Goal: Information Seeking & Learning: Check status

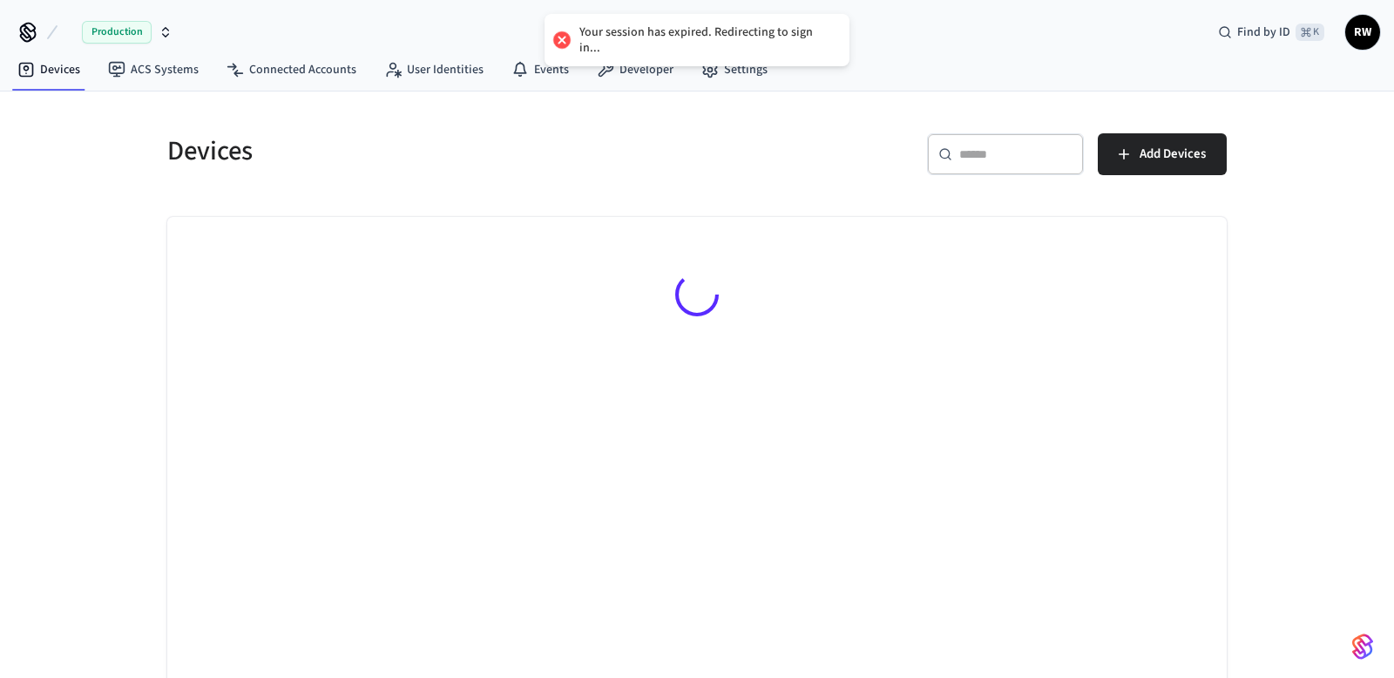
click at [146, 25] on span "Production" at bounding box center [117, 32] width 70 height 23
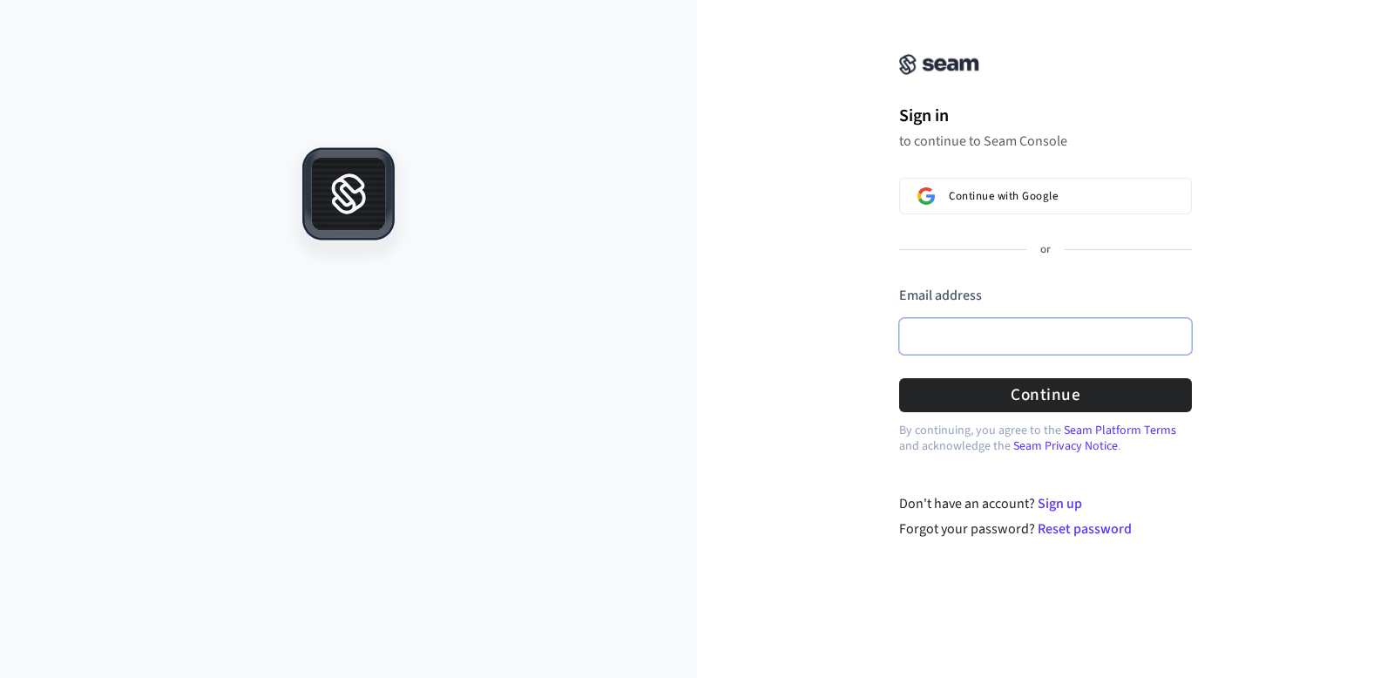
click at [931, 338] on input "Email address" at bounding box center [1045, 336] width 293 height 37
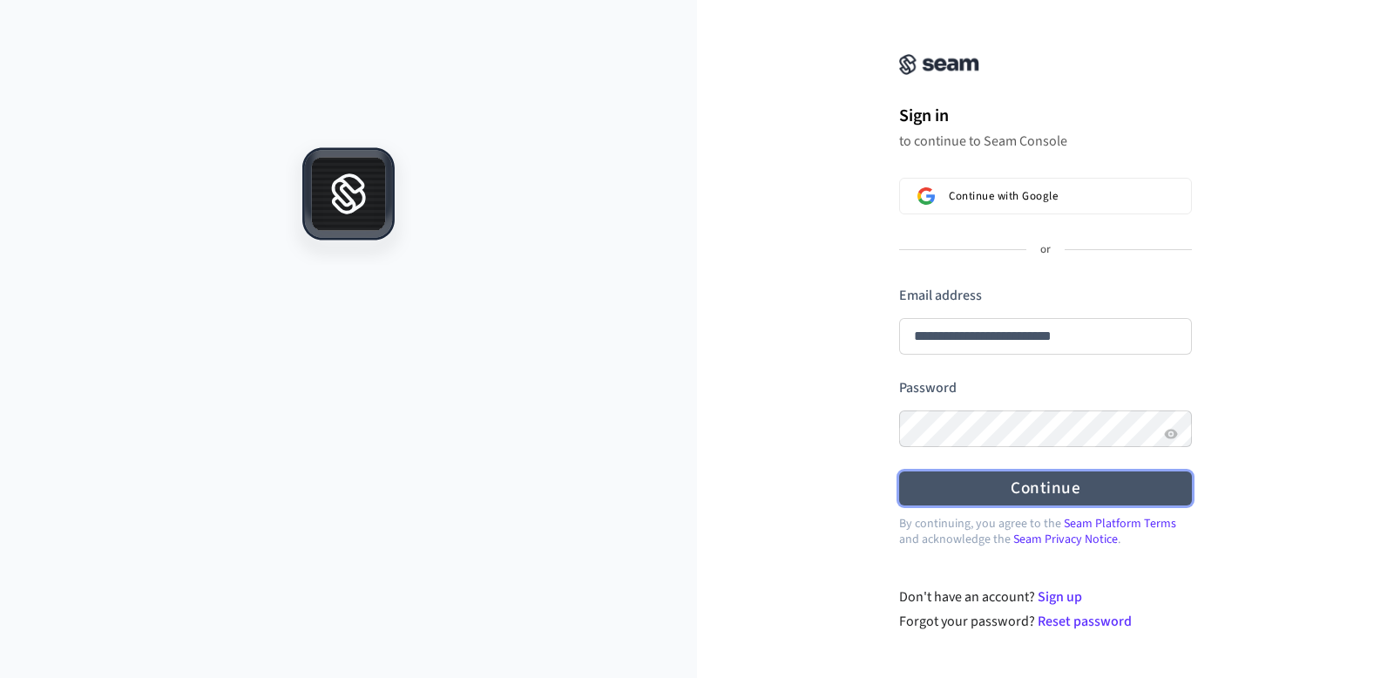
click at [991, 480] on button "Continue" at bounding box center [1045, 488] width 293 height 34
type input "**********"
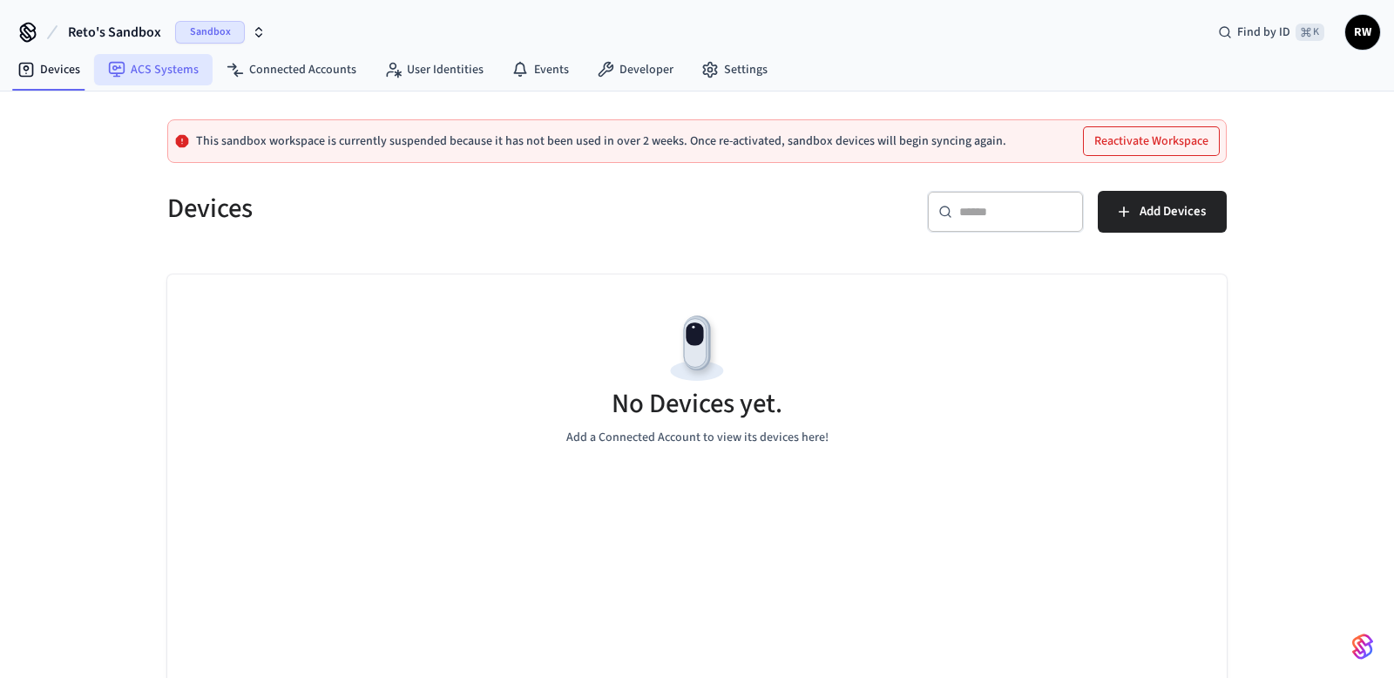
click at [155, 64] on link "ACS Systems" at bounding box center [153, 69] width 119 height 31
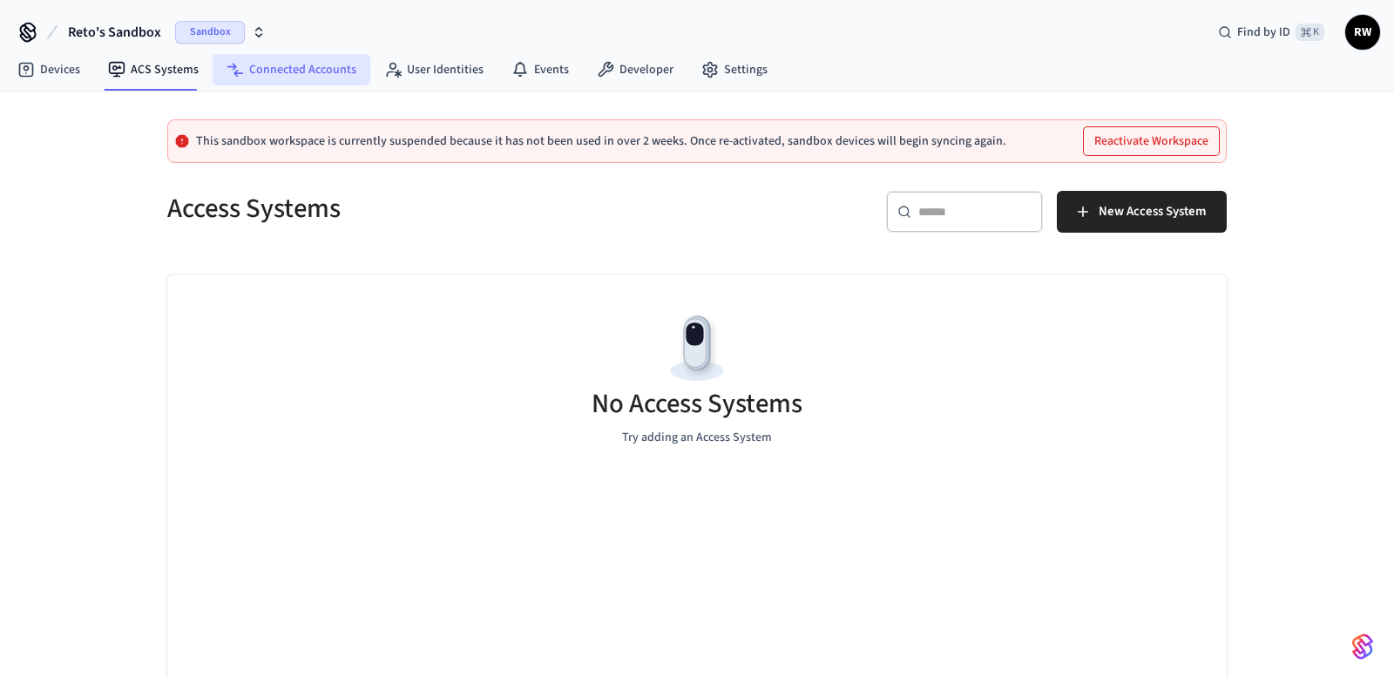
click at [326, 66] on link "Connected Accounts" at bounding box center [292, 69] width 158 height 31
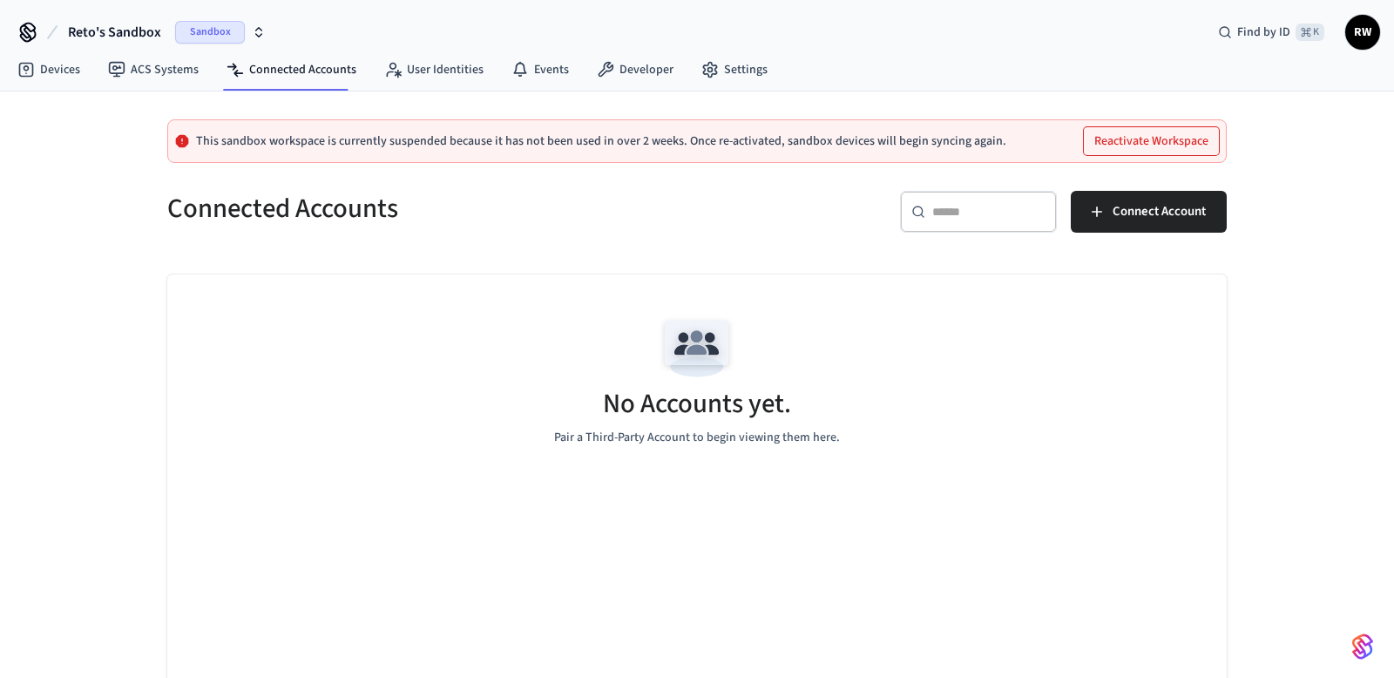
click at [225, 28] on span "Sandbox" at bounding box center [210, 32] width 70 height 23
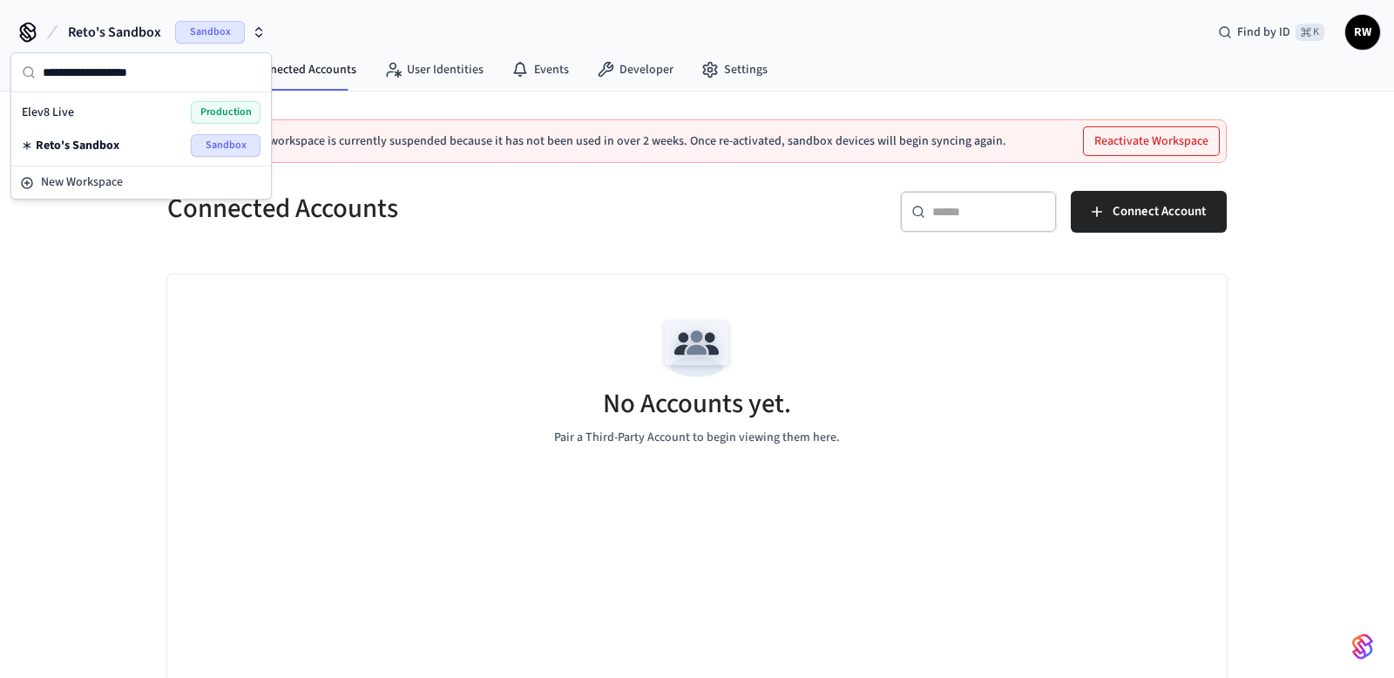
click at [191, 119] on span "Production" at bounding box center [226, 112] width 70 height 23
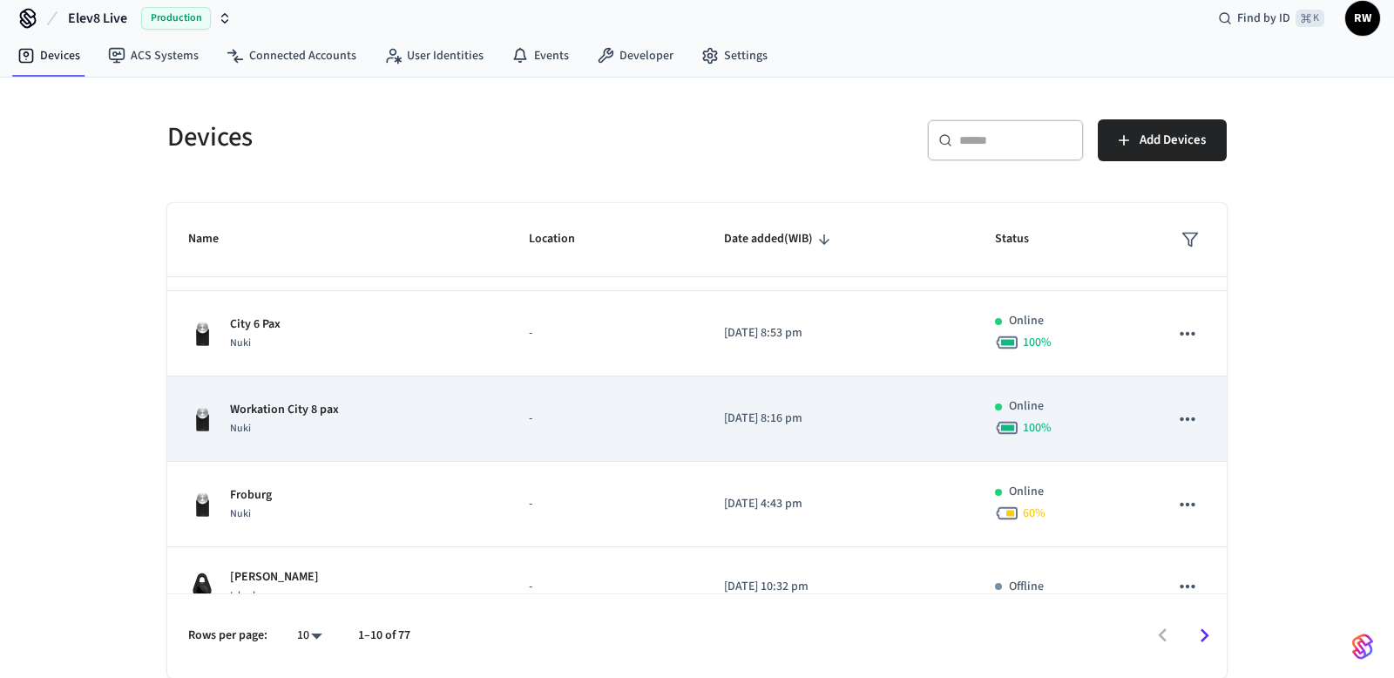
scroll to position [86, 0]
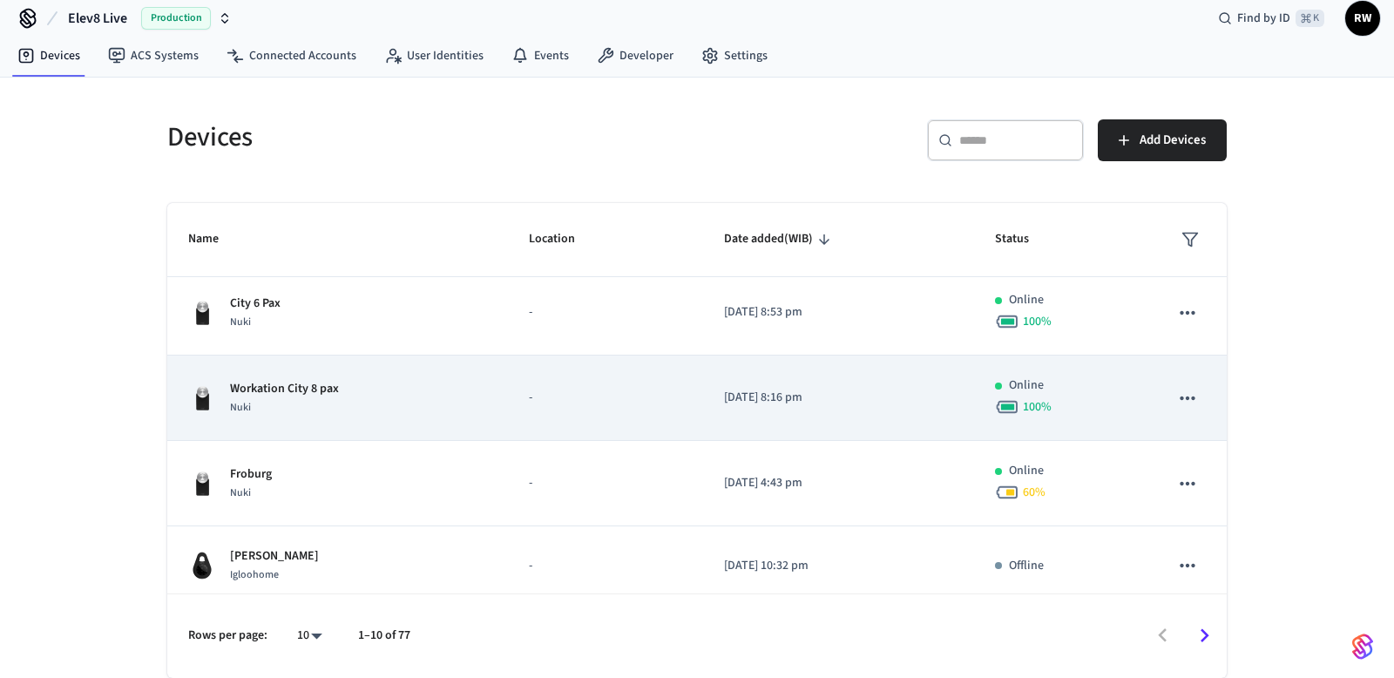
click at [363, 383] on div "Workation City 8 pax Nuki" at bounding box center [337, 398] width 299 height 37
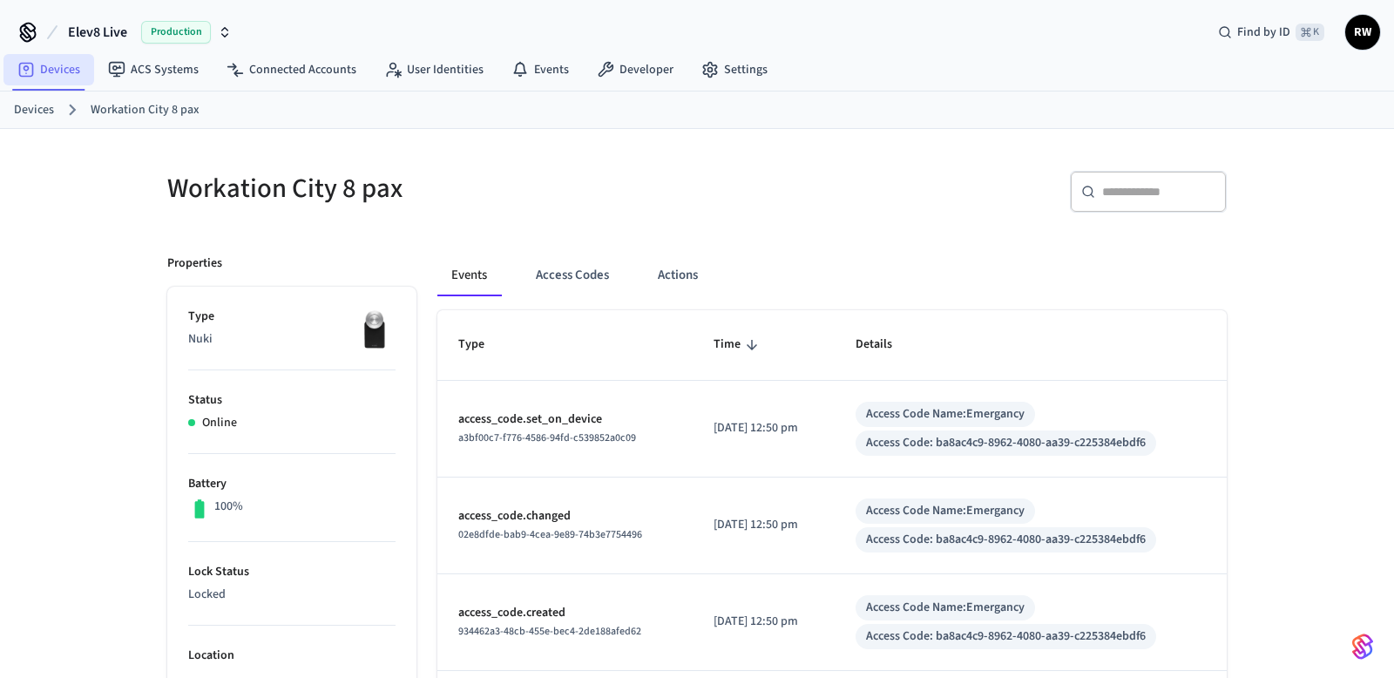
click at [61, 68] on link "Devices" at bounding box center [48, 69] width 91 height 31
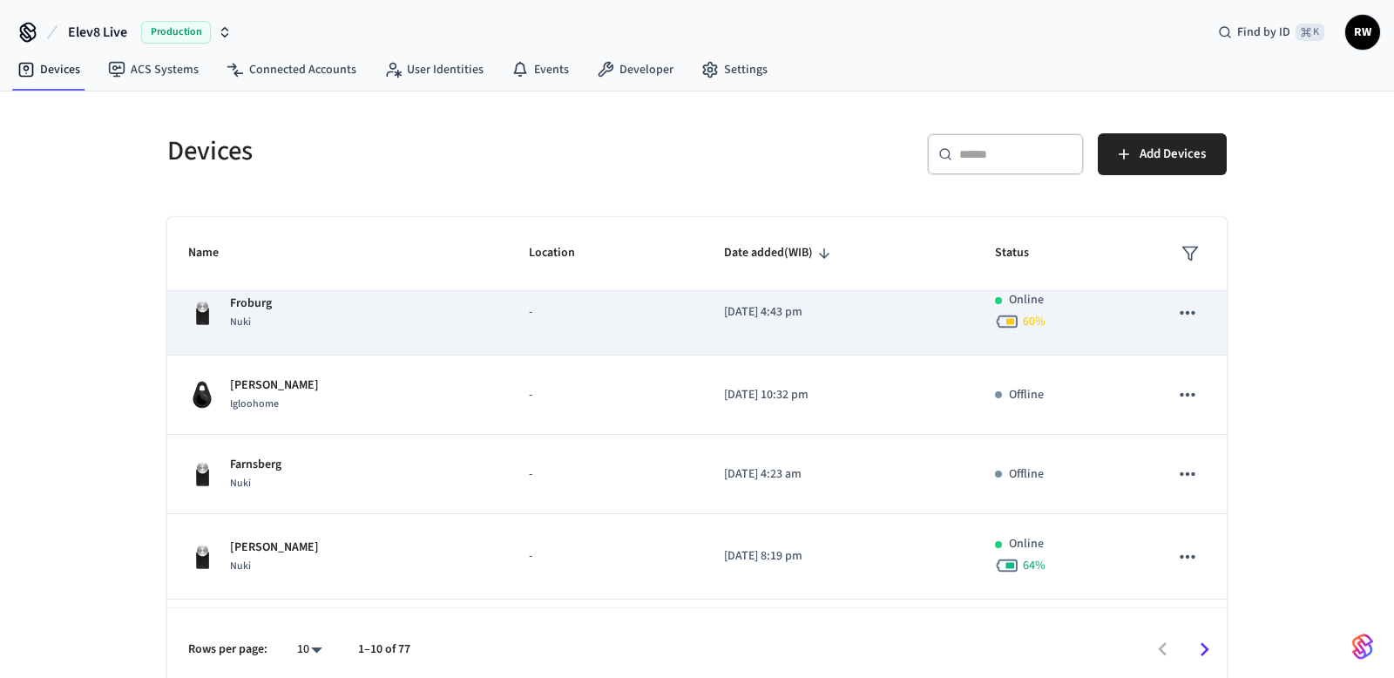
scroll to position [258, 0]
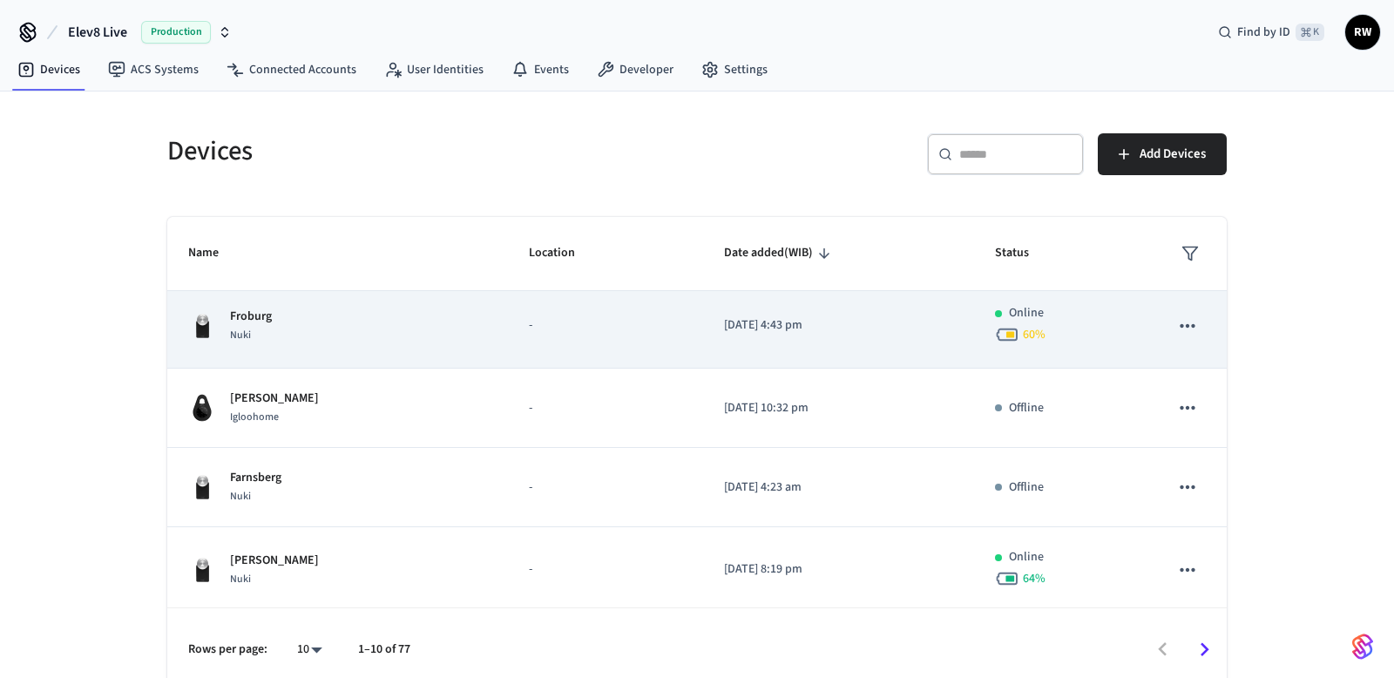
click at [357, 352] on td "Froburg Nuki" at bounding box center [337, 325] width 341 height 85
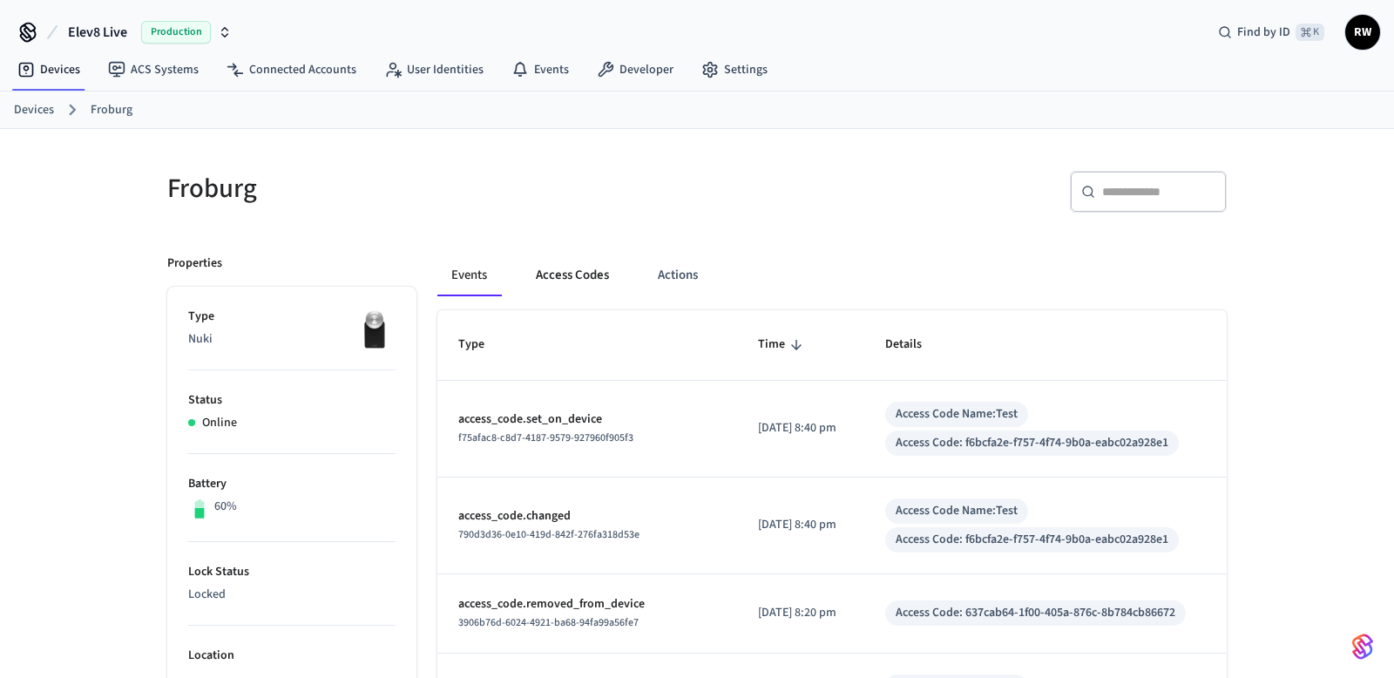
click at [573, 288] on button "Access Codes" at bounding box center [572, 275] width 101 height 42
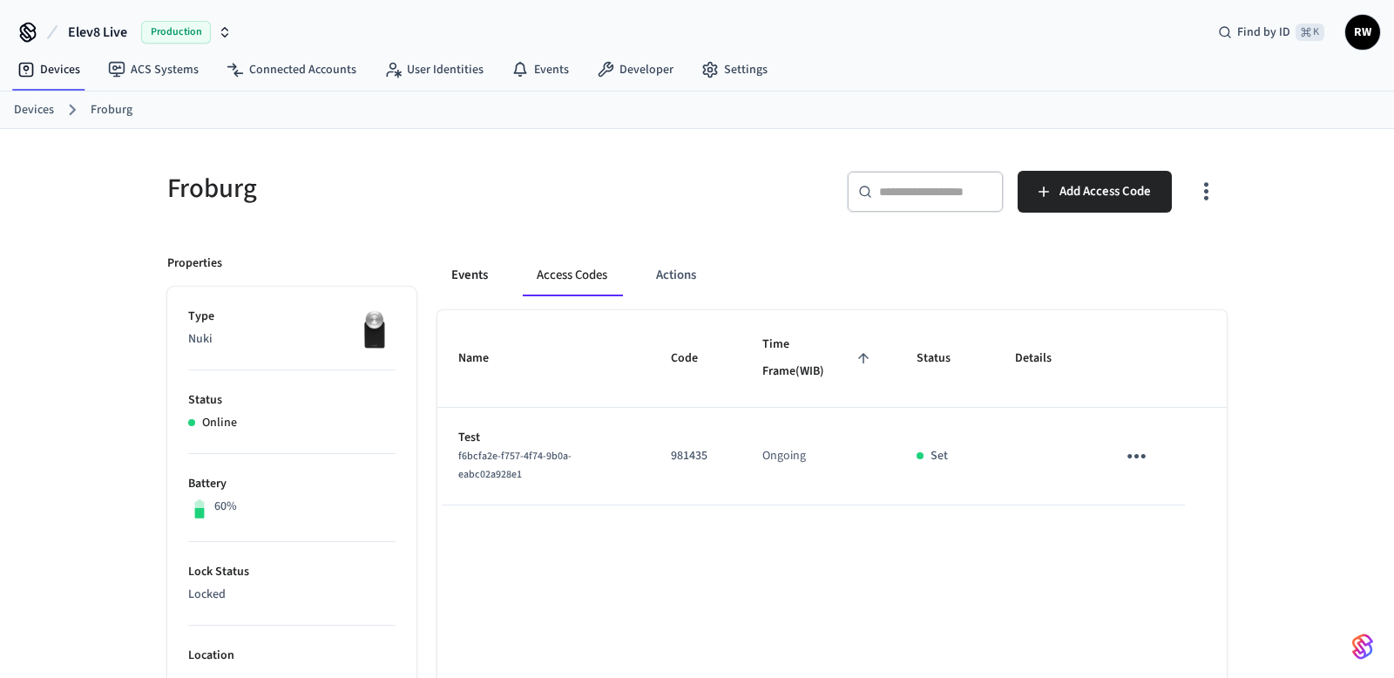
click at [495, 280] on button "Events" at bounding box center [469, 275] width 64 height 42
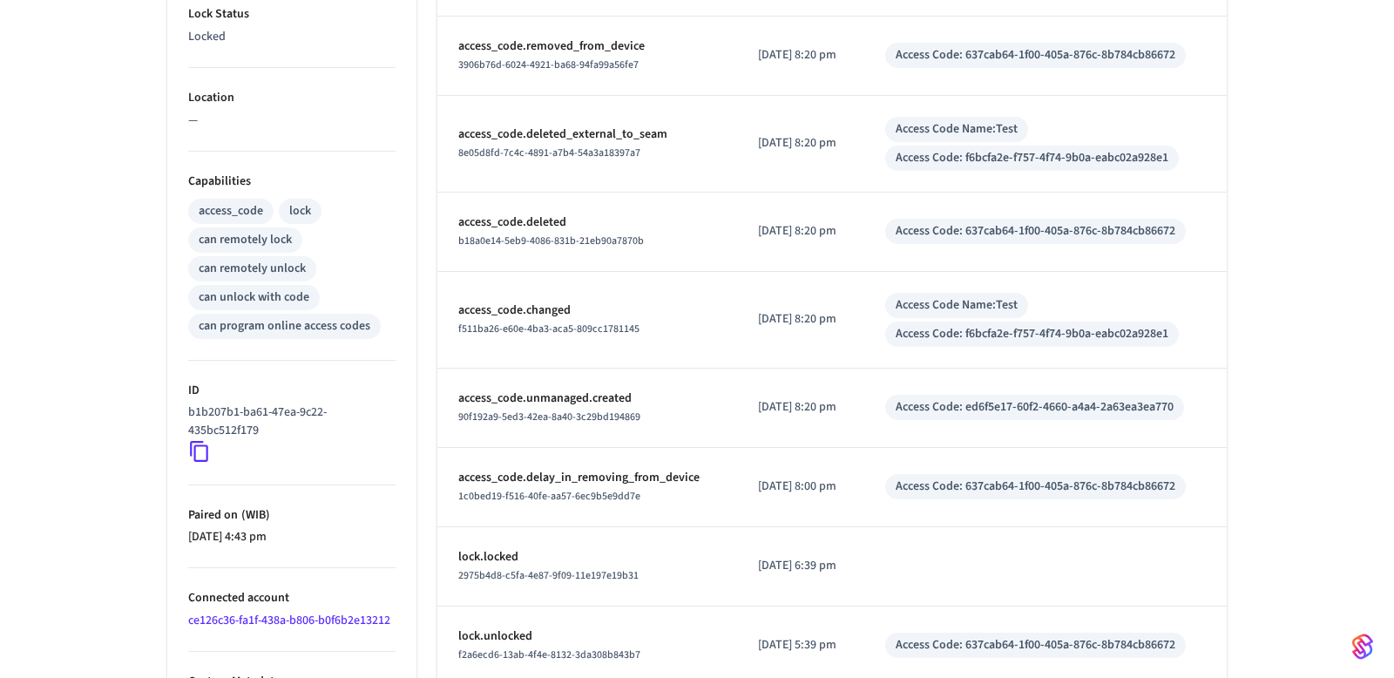
scroll to position [650, 0]
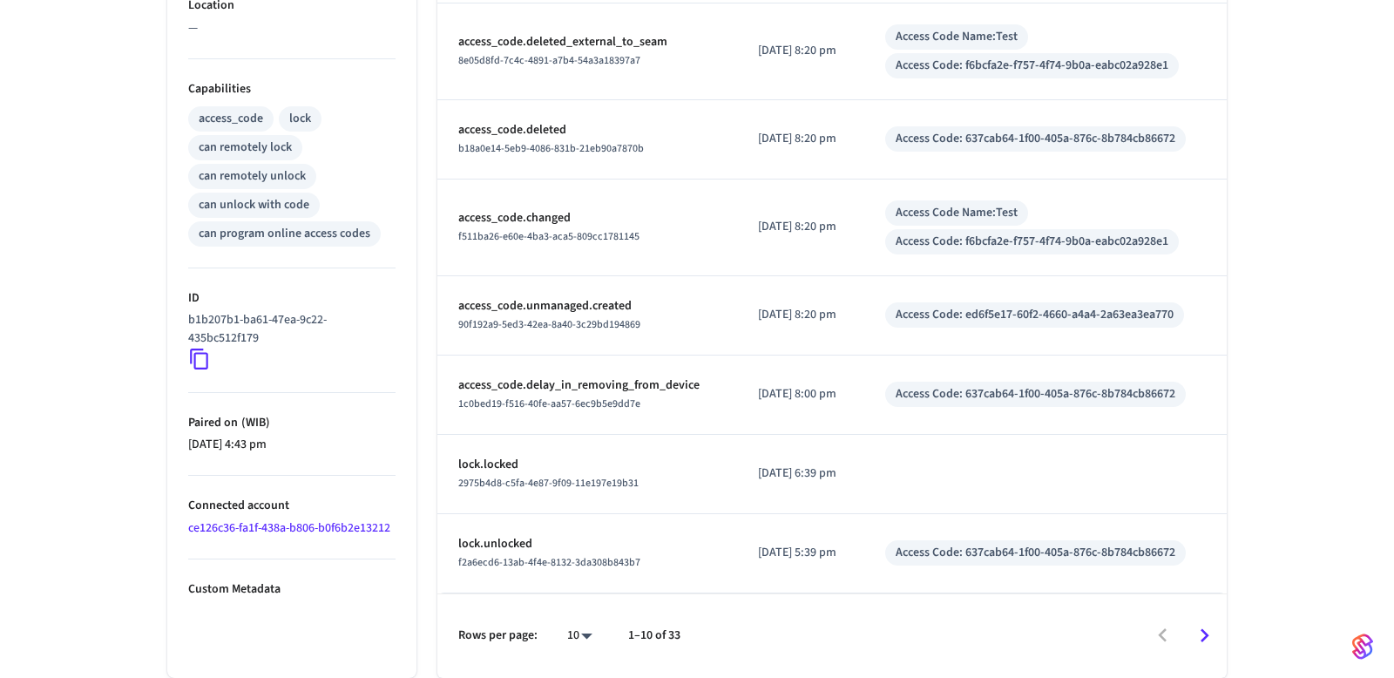
click at [1205, 637] on icon "Go to next page" at bounding box center [1205, 635] width 9 height 14
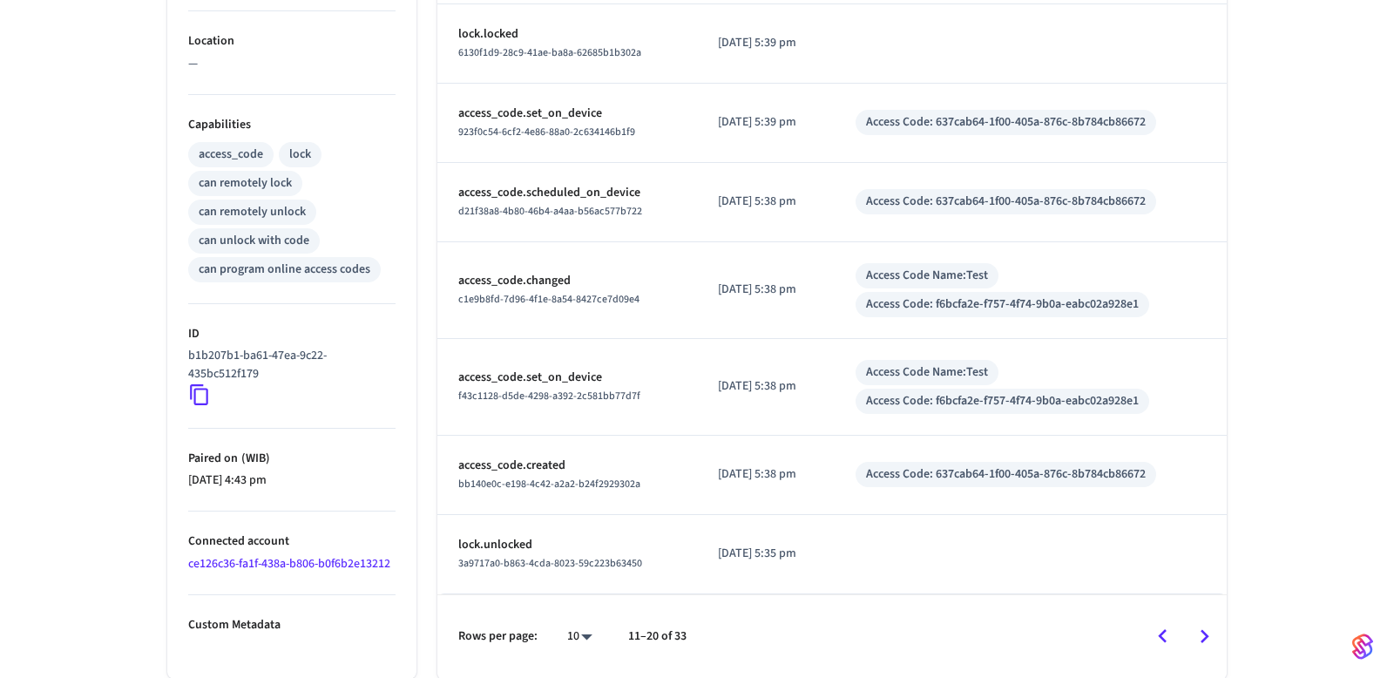
scroll to position [615, 0]
click at [1203, 640] on icon "Go to next page" at bounding box center [1205, 635] width 9 height 14
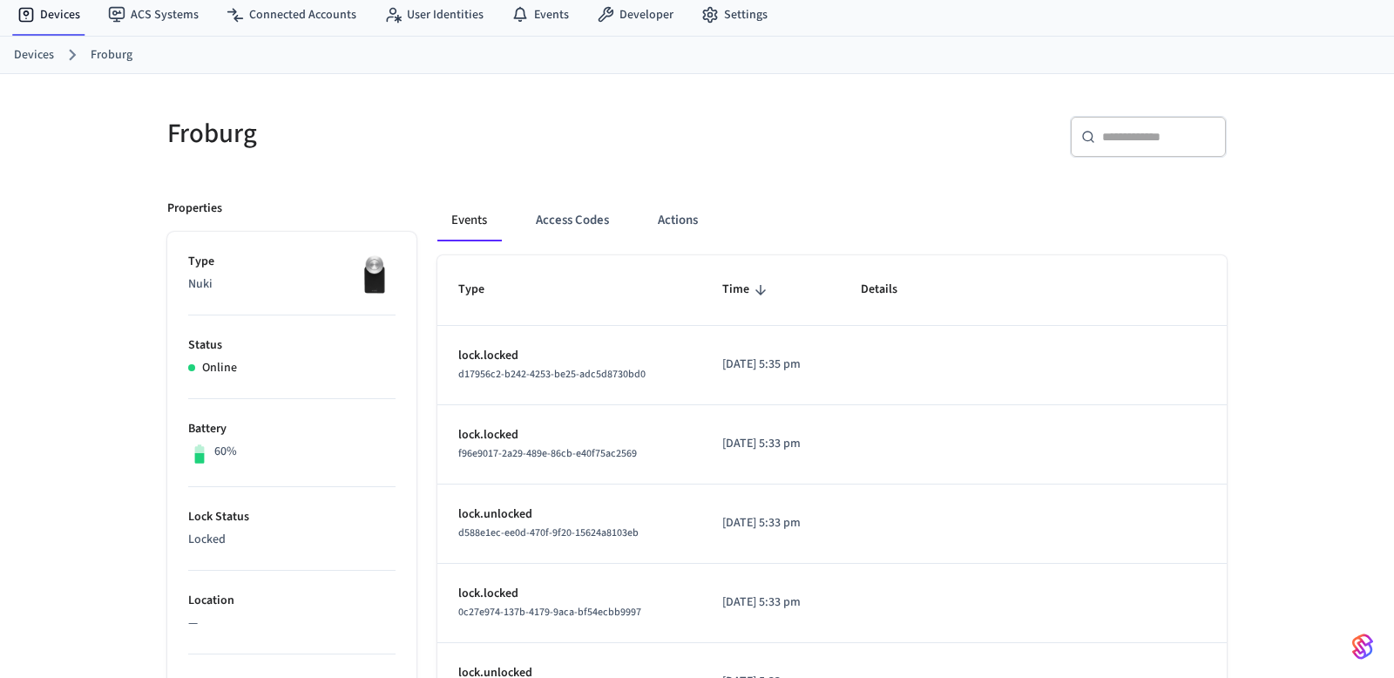
scroll to position [0, 0]
